Goal: Find specific page/section: Find specific page/section

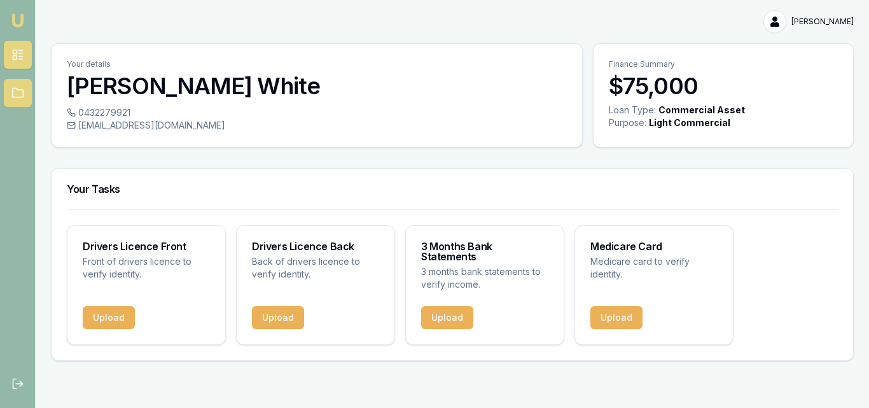
click at [18, 88] on icon at bounding box center [17, 93] width 13 height 13
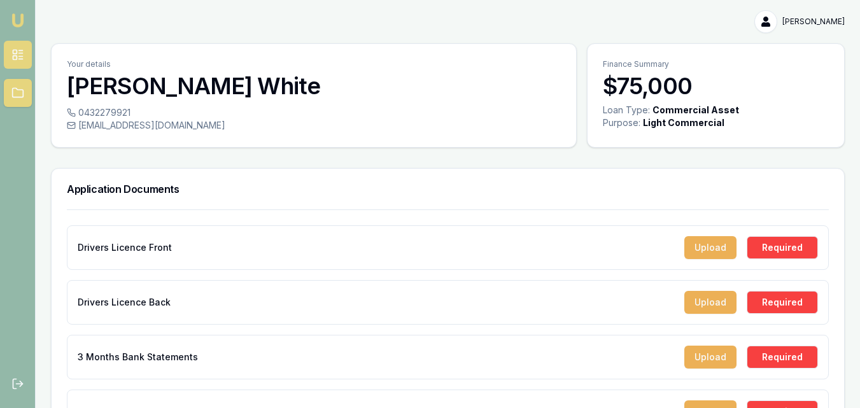
click at [17, 48] on link at bounding box center [18, 55] width 28 height 28
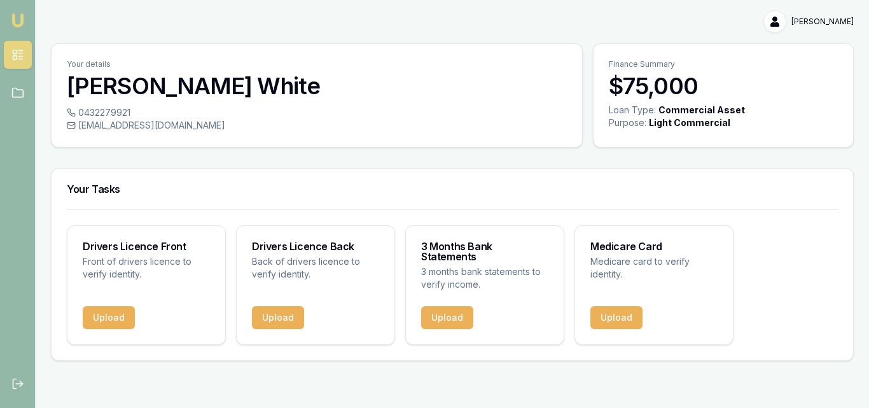
click at [18, 17] on img at bounding box center [17, 20] width 15 height 15
click at [8, 99] on link at bounding box center [18, 93] width 28 height 28
